Goal: Complete application form: Complete application form

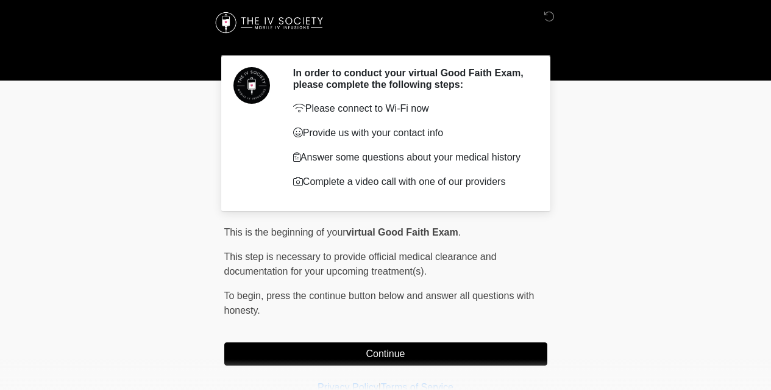
scroll to position [41, 0]
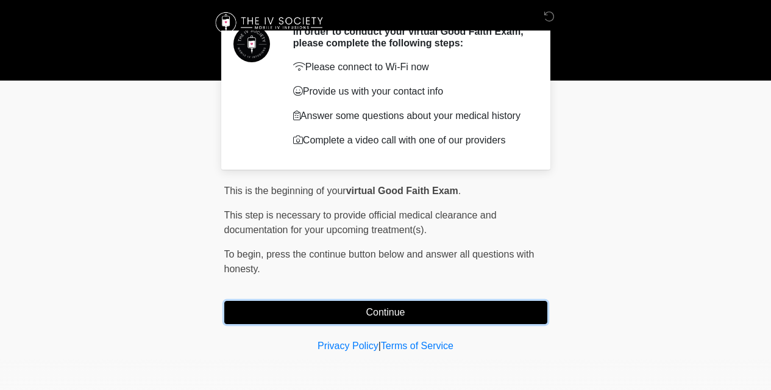
click at [379, 308] on button "Continue" at bounding box center [385, 312] width 323 height 23
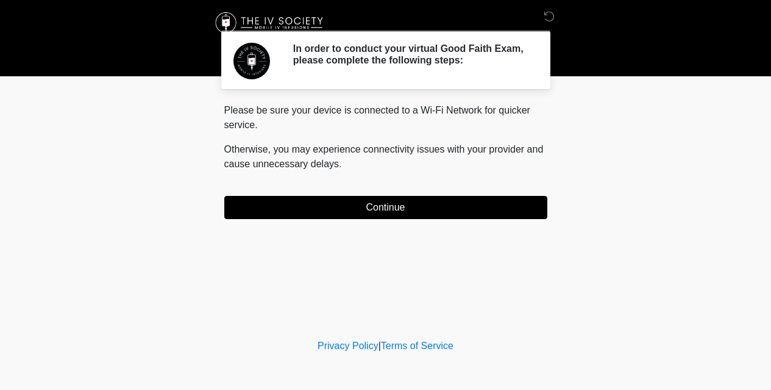
scroll to position [0, 0]
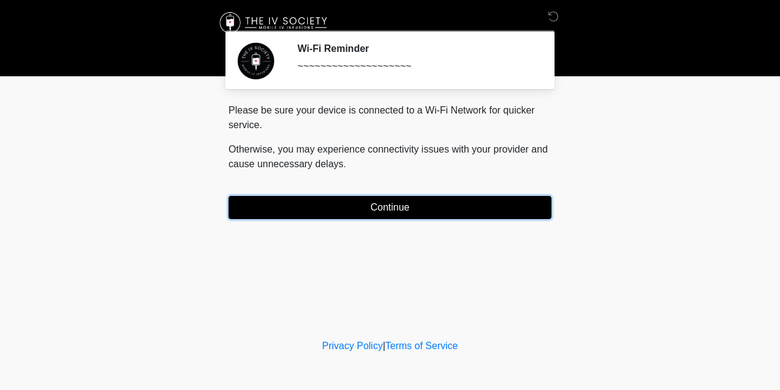
click at [393, 208] on button "Continue" at bounding box center [390, 207] width 323 height 23
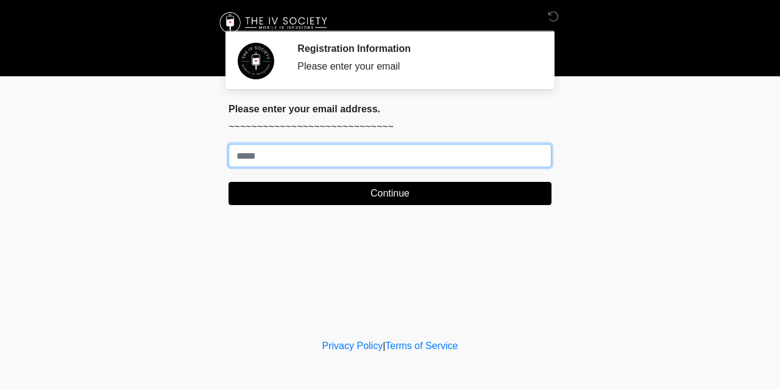
click at [389, 165] on input "Where should we email your treatment plan?" at bounding box center [390, 155] width 323 height 23
type input "**********"
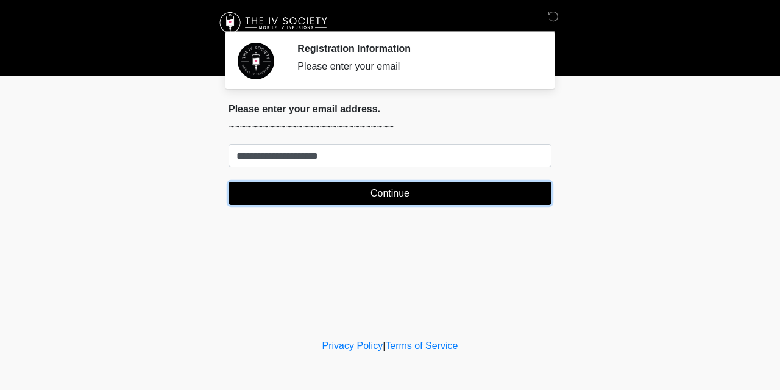
click at [390, 189] on button "Continue" at bounding box center [390, 193] width 323 height 23
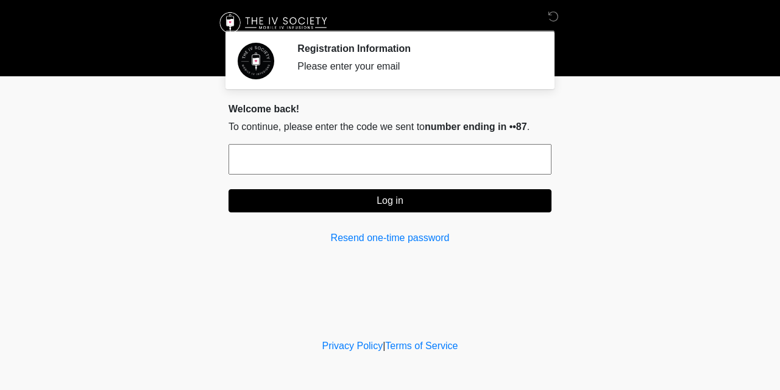
click at [388, 163] on input "text" at bounding box center [390, 159] width 323 height 30
type input "******"
click at [229, 189] on button "Log in" at bounding box center [390, 200] width 323 height 23
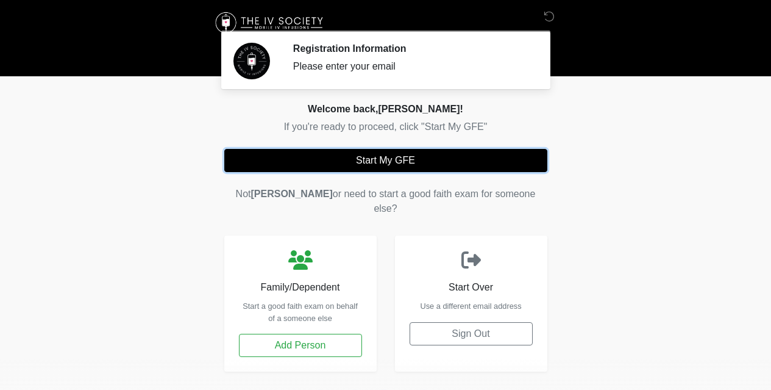
click at [374, 157] on button "Start My GFE" at bounding box center [385, 160] width 323 height 23
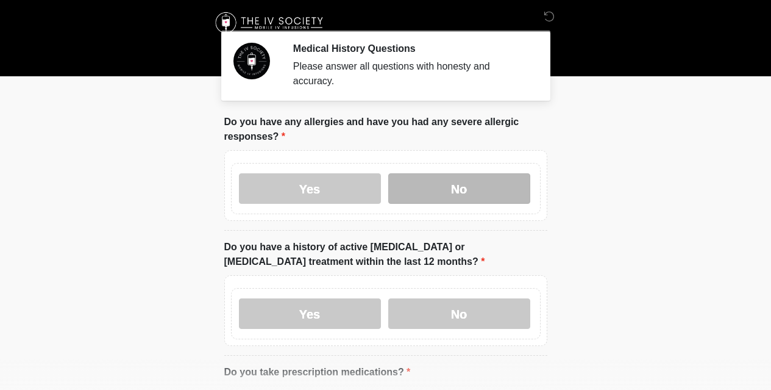
click at [453, 173] on label "No" at bounding box center [459, 188] width 142 height 30
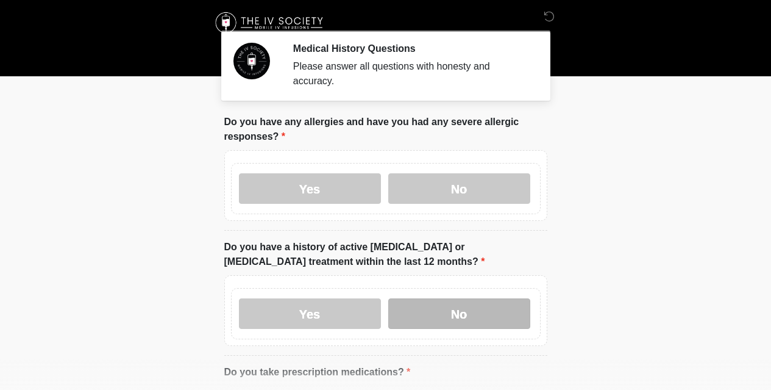
click at [437, 298] on label "No" at bounding box center [459, 313] width 142 height 30
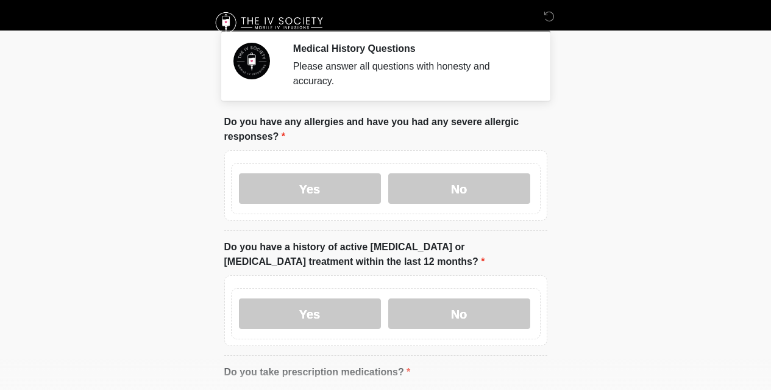
scroll to position [183, 0]
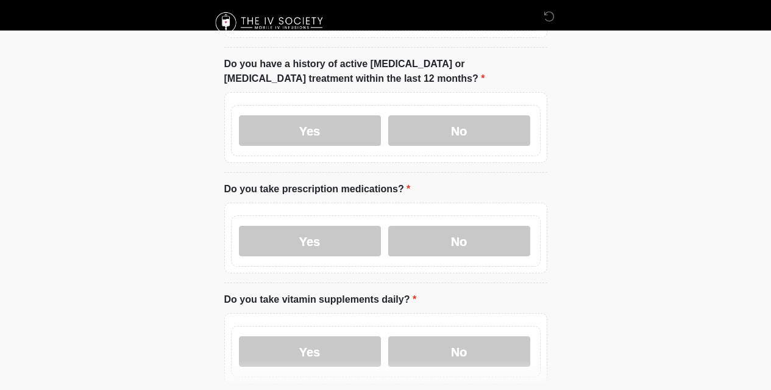
click at [346, 215] on div "Yes No" at bounding box center [386, 240] width 310 height 51
click at [345, 226] on label "Yes" at bounding box center [310, 241] width 142 height 30
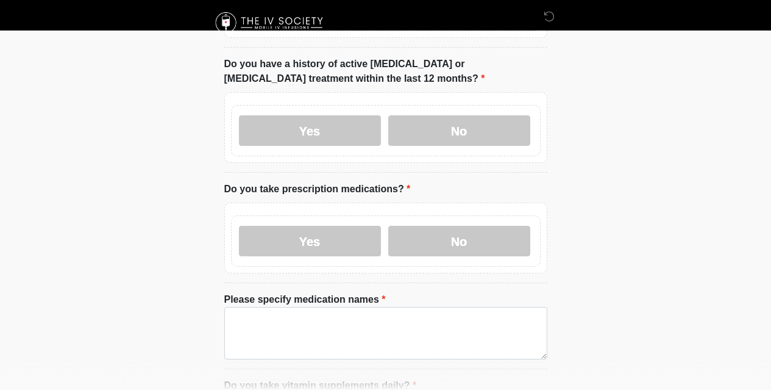
scroll to position [305, 0]
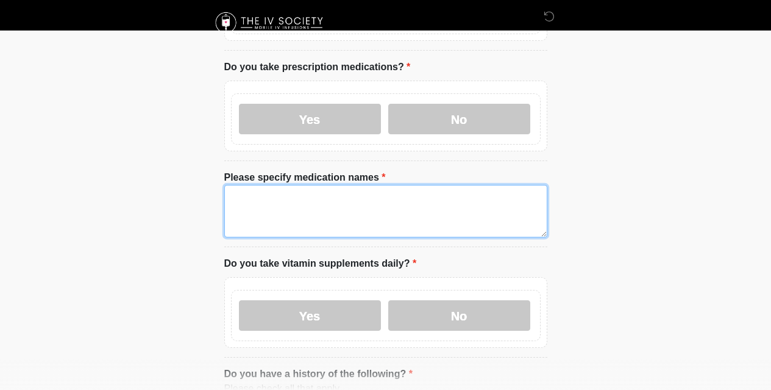
click at [330, 191] on textarea "Please specify medication names" at bounding box center [385, 211] width 323 height 52
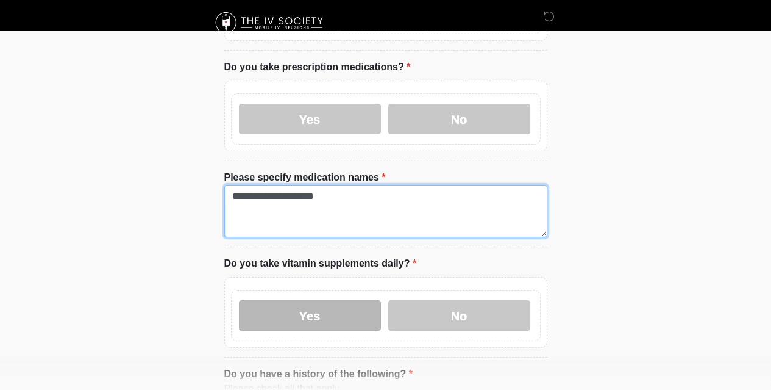
type textarea "**********"
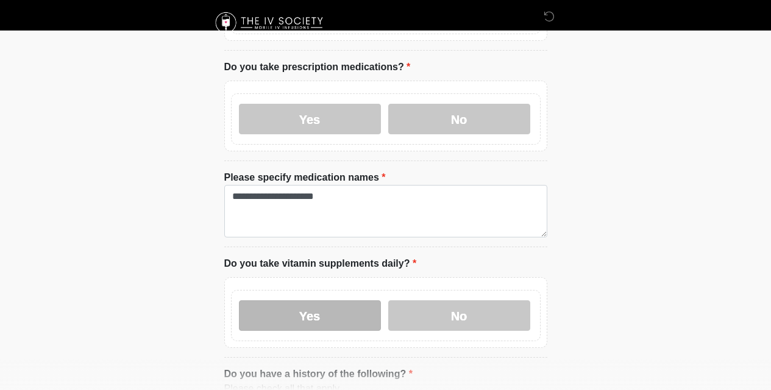
click at [363, 311] on label "Yes" at bounding box center [310, 315] width 142 height 30
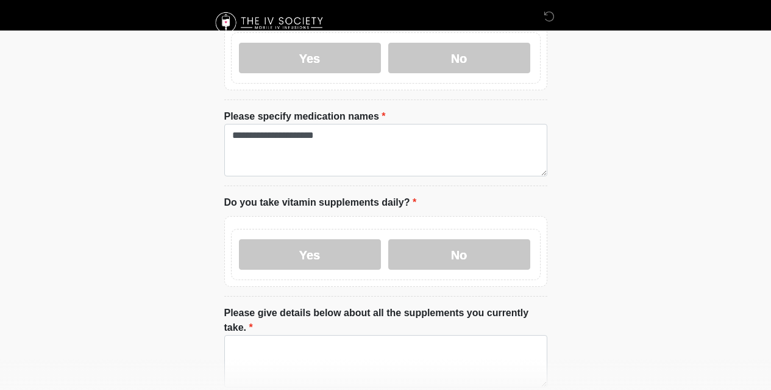
scroll to position [427, 0]
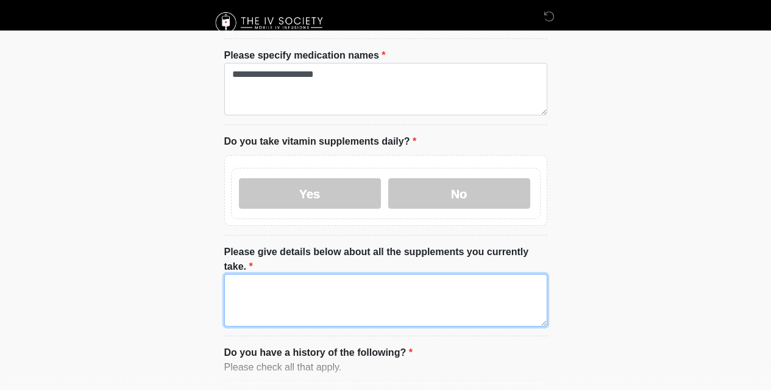
drag, startPoint x: 365, startPoint y: 280, endPoint x: 368, endPoint y: 246, distance: 34.3
click at [365, 280] on textarea "Please give details below about all the supplements you currently take." at bounding box center [385, 300] width 323 height 52
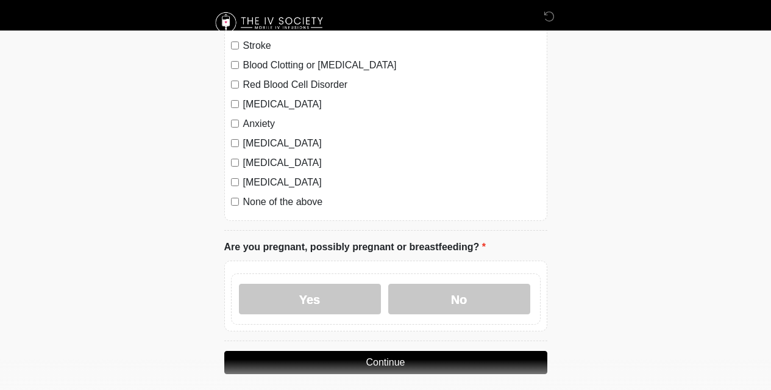
scroll to position [874, 0]
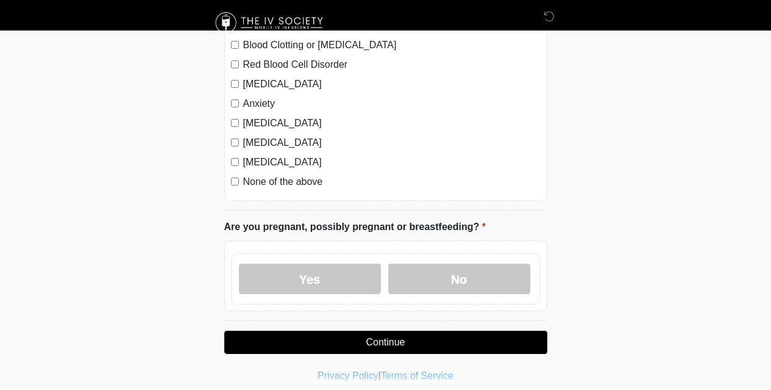
type textarea "**********"
click at [268, 174] on label "None of the above" at bounding box center [391, 181] width 297 height 15
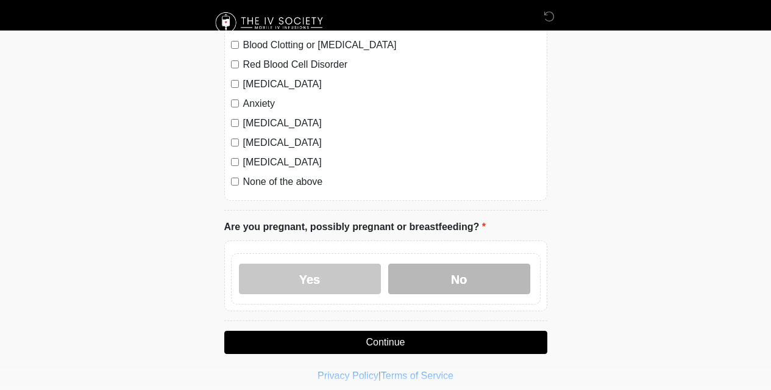
click at [422, 263] on label "No" at bounding box center [459, 278] width 142 height 30
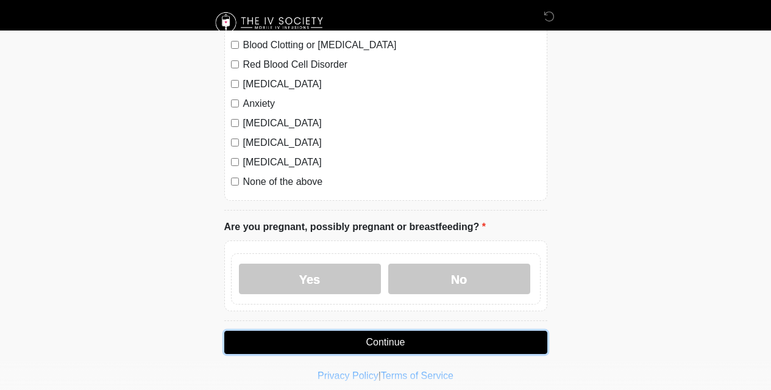
click at [409, 330] on button "Continue" at bounding box center [385, 341] width 323 height 23
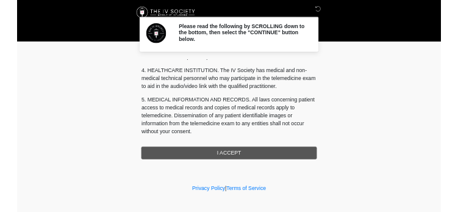
scroll to position [561, 0]
